Goal: Task Accomplishment & Management: Complete application form

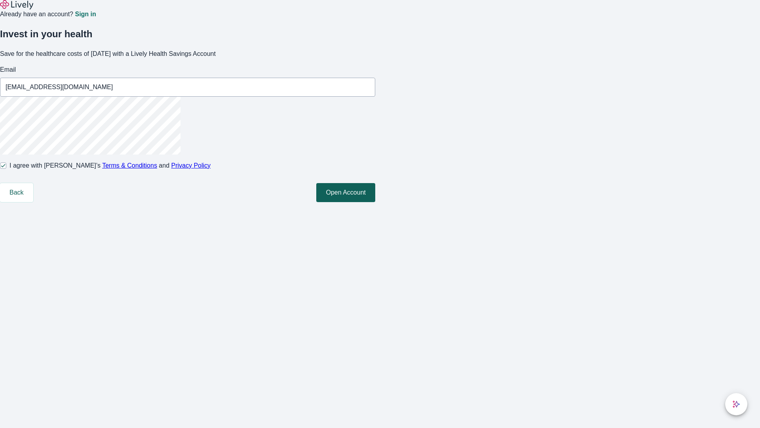
click at [375, 202] on button "Open Account" at bounding box center [345, 192] width 59 height 19
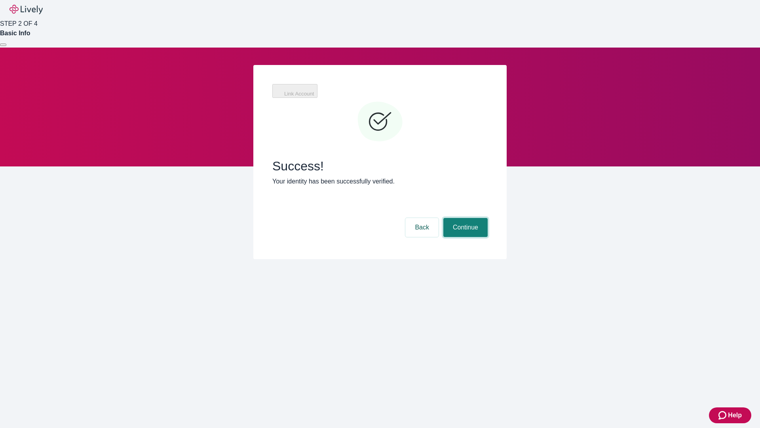
click at [464, 218] on button "Continue" at bounding box center [465, 227] width 44 height 19
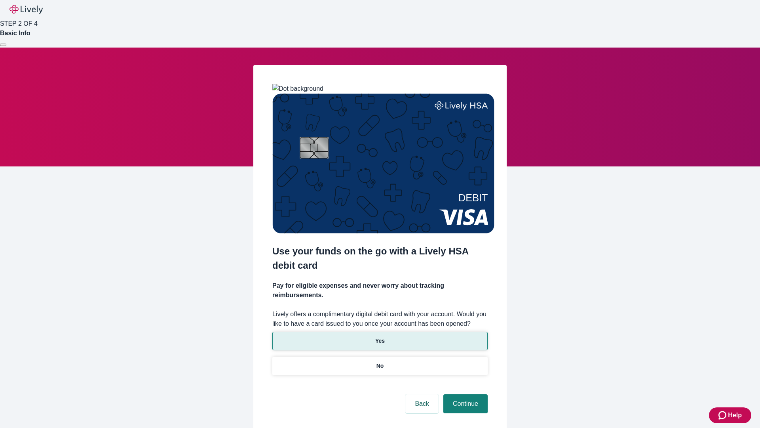
click at [380, 337] on p "Yes" at bounding box center [380, 341] width 10 height 8
click at [464, 394] on button "Continue" at bounding box center [465, 403] width 44 height 19
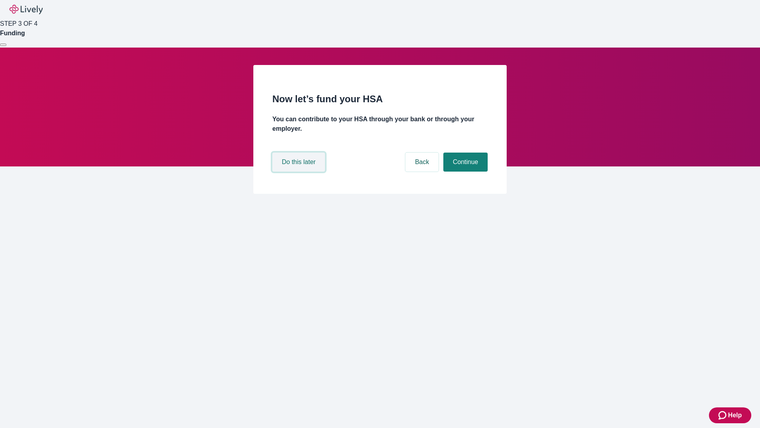
click at [300, 171] on button "Do this later" at bounding box center [298, 161] width 53 height 19
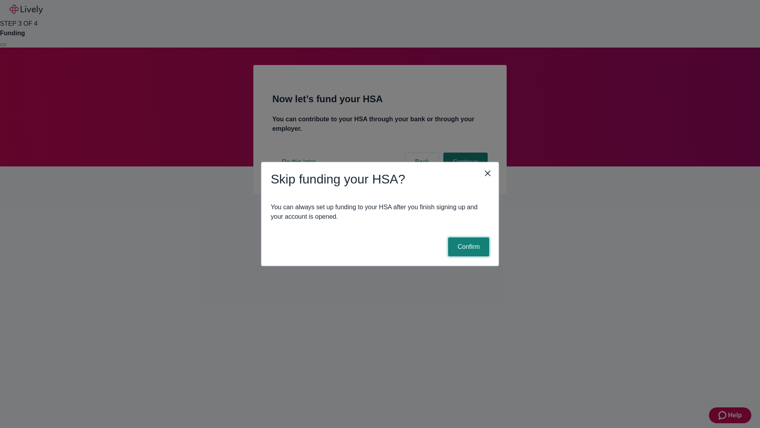
click at [468, 247] on button "Confirm" at bounding box center [468, 246] width 41 height 19
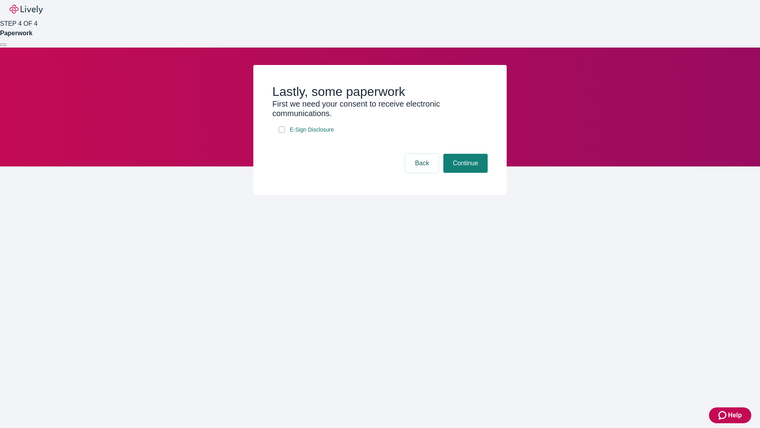
click at [282, 133] on input "E-Sign Disclosure" at bounding box center [282, 129] width 6 height 6
checkbox input "true"
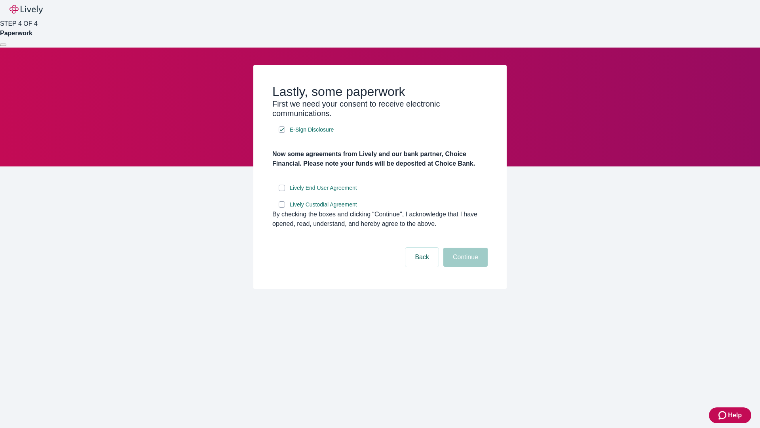
click at [282, 191] on input "Lively End User Agreement" at bounding box center [282, 187] width 6 height 6
checkbox input "true"
click at [282, 207] on input "Lively Custodial Agreement" at bounding box center [282, 204] width 6 height 6
checkbox input "true"
click at [464, 266] on button "Continue" at bounding box center [465, 256] width 44 height 19
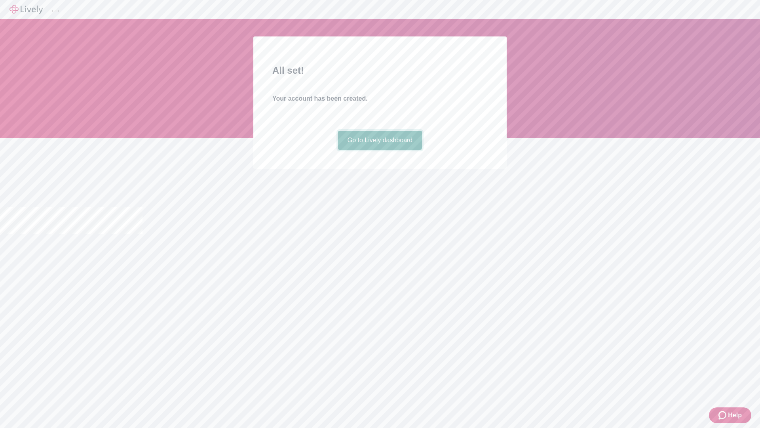
click at [380, 150] on link "Go to Lively dashboard" at bounding box center [380, 140] width 84 height 19
